Goal: Browse casually: Explore the website without a specific task or goal

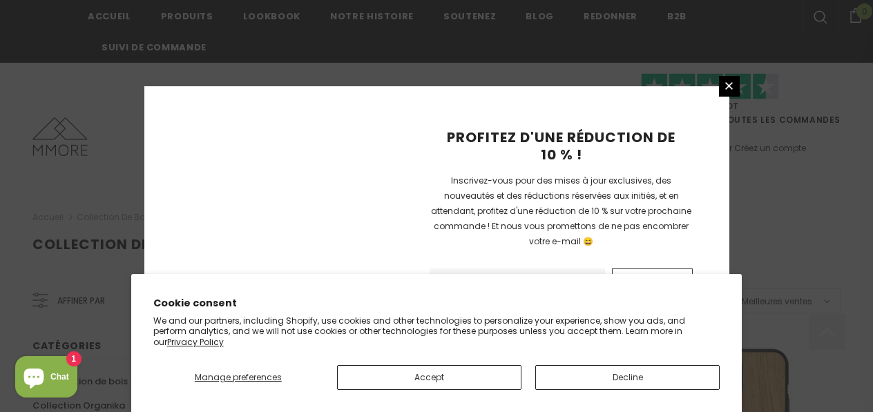
scroll to position [1140, 0]
